Goal: Browse casually

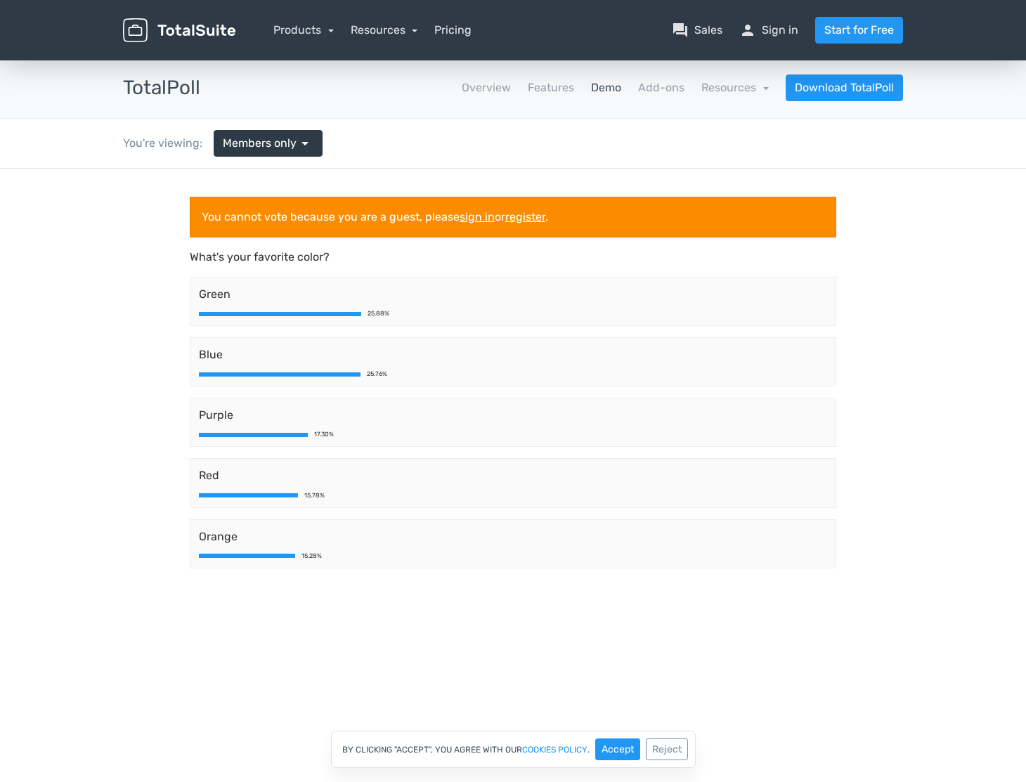
click at [191, 92] on h3 "TotalPoll" at bounding box center [161, 88] width 77 height 22
click at [631, 747] on button "Accept" at bounding box center [617, 750] width 45 height 22
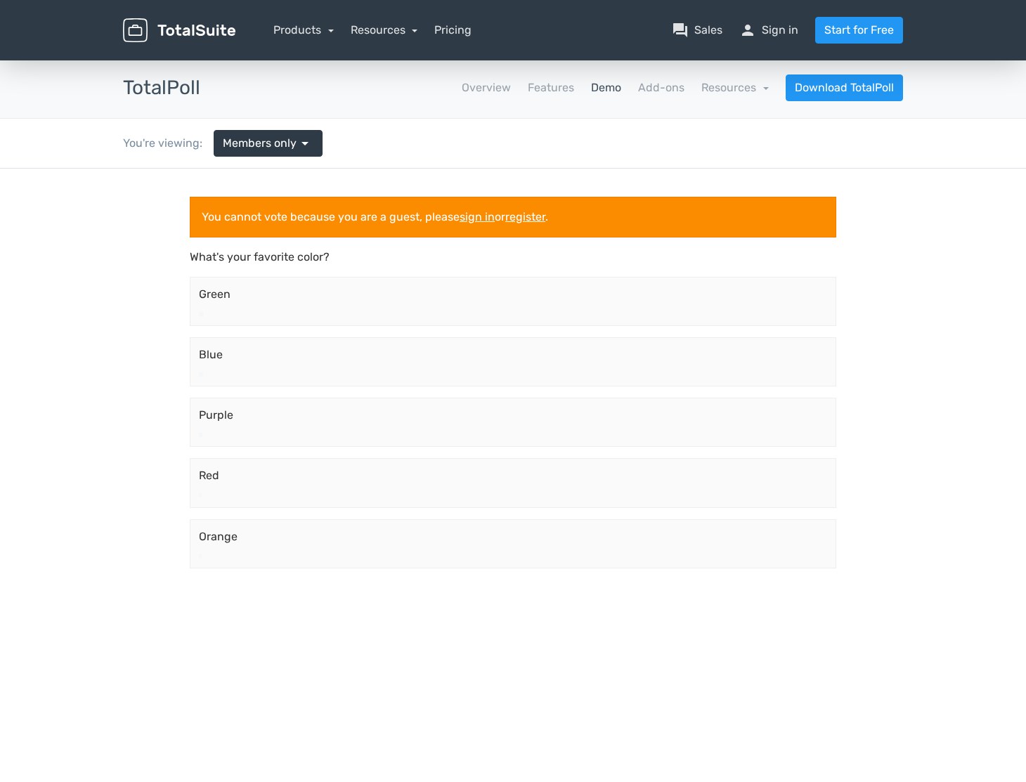
click at [386, 314] on div "25.88%" at bounding box center [379, 314] width 22 height 6
click at [309, 363] on span "Blue" at bounding box center [513, 355] width 628 height 17
click at [191, 32] on img at bounding box center [179, 30] width 112 height 25
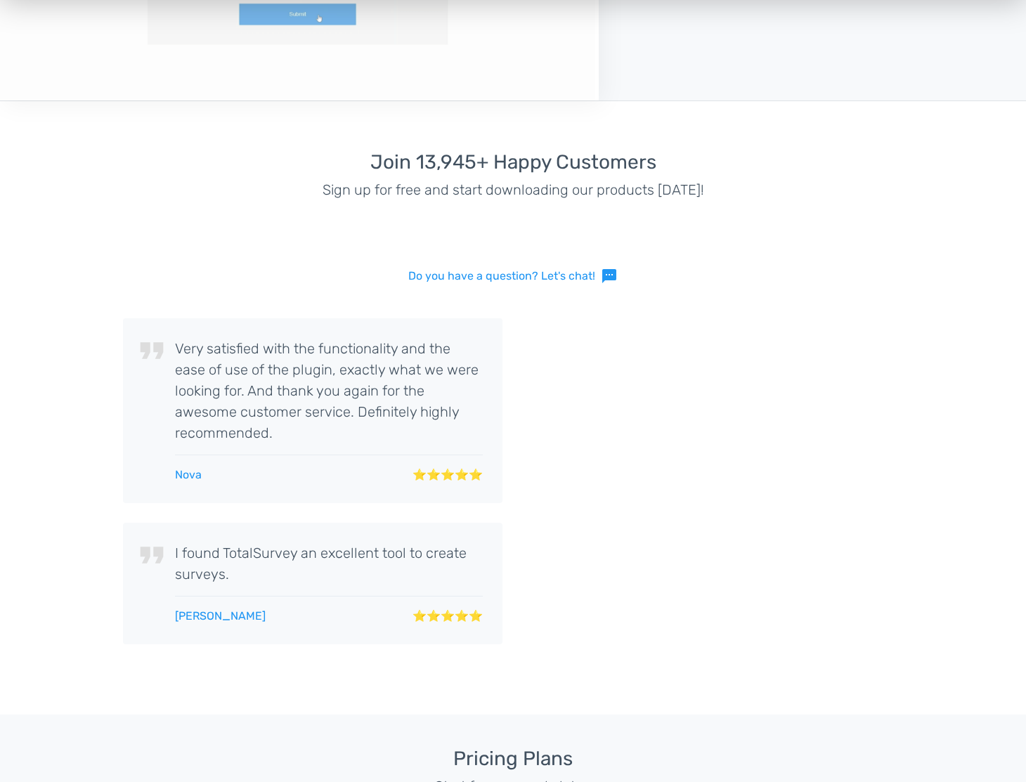
scroll to position [2109, 0]
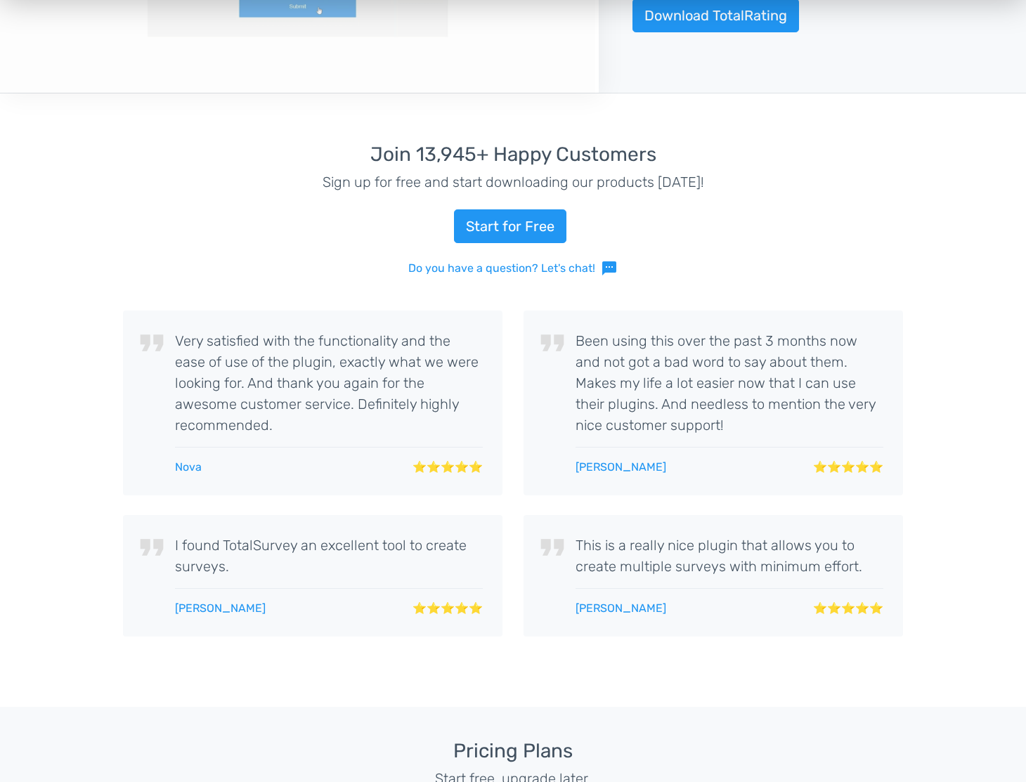
click at [161, 224] on div "Start for Free" at bounding box center [513, 226] width 780 height 34
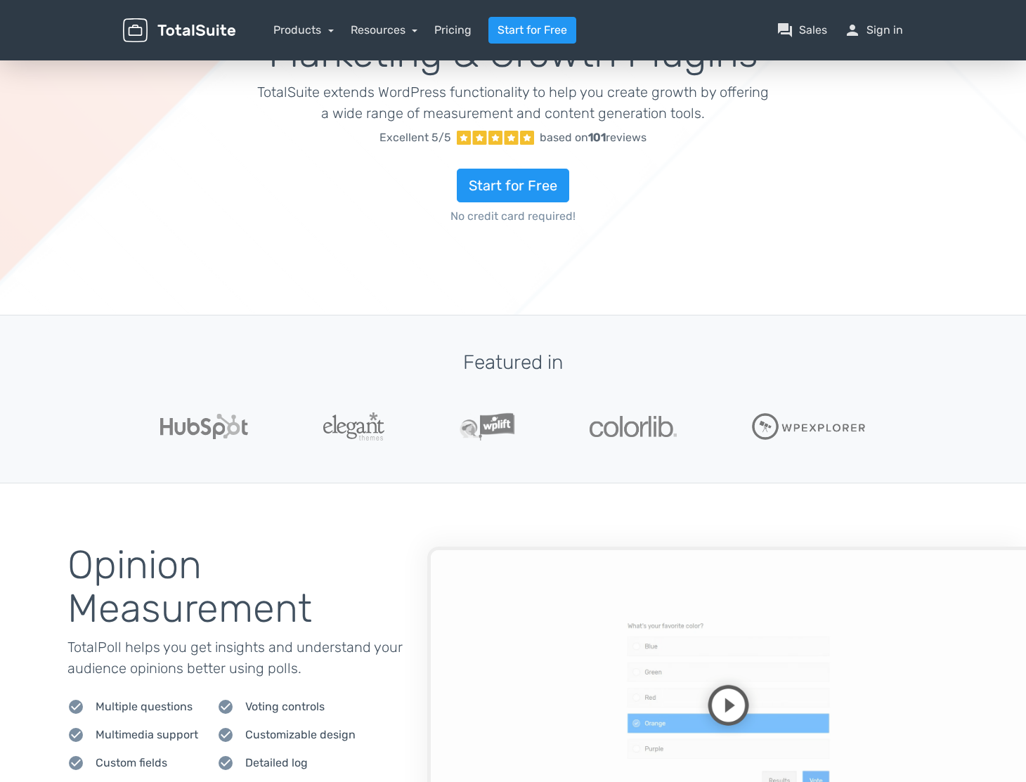
scroll to position [0, 0]
